Goal: Transaction & Acquisition: Purchase product/service

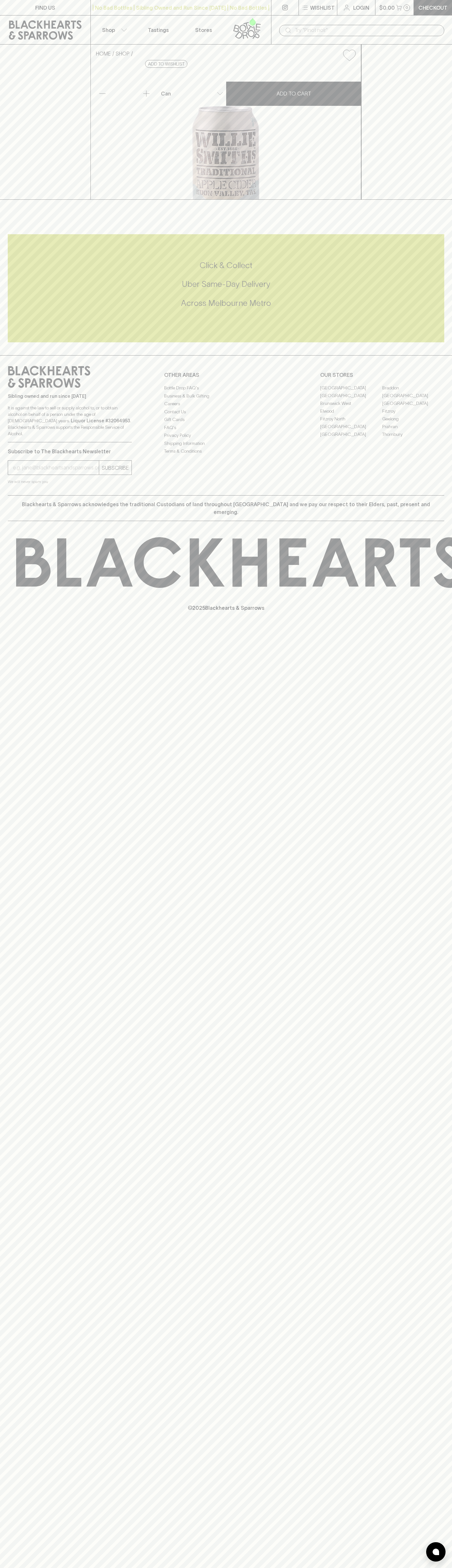
click at [135, 16] on button "Shop" at bounding box center [113, 29] width 45 height 29
click at [445, 579] on div at bounding box center [226, 784] width 452 height 1568
click at [237, 1567] on html "FIND US | No Bad Bottles | Sibling Owned and Run Since [DATE] | No Bad Bottles …" at bounding box center [226, 784] width 452 height 1568
click at [13, 1497] on div at bounding box center [226, 784] width 452 height 1568
